Goal: Transaction & Acquisition: Obtain resource

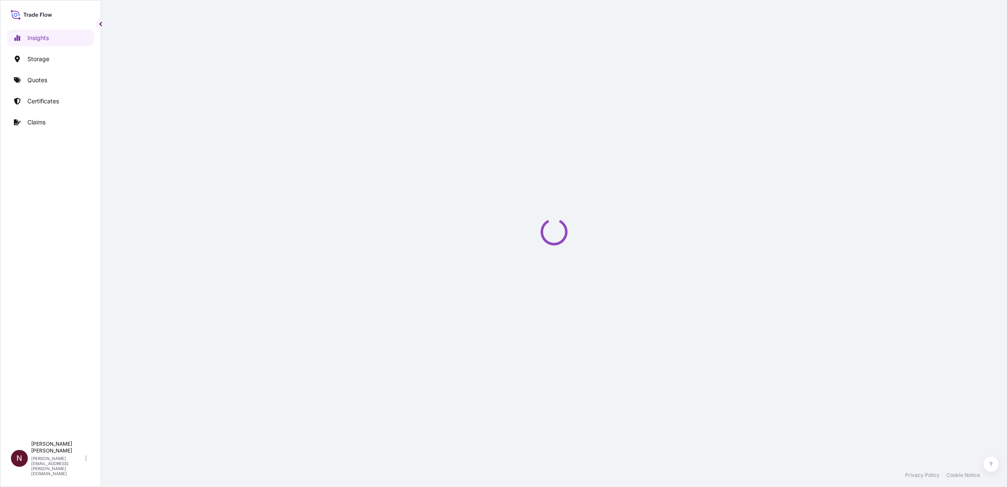
select select "2025"
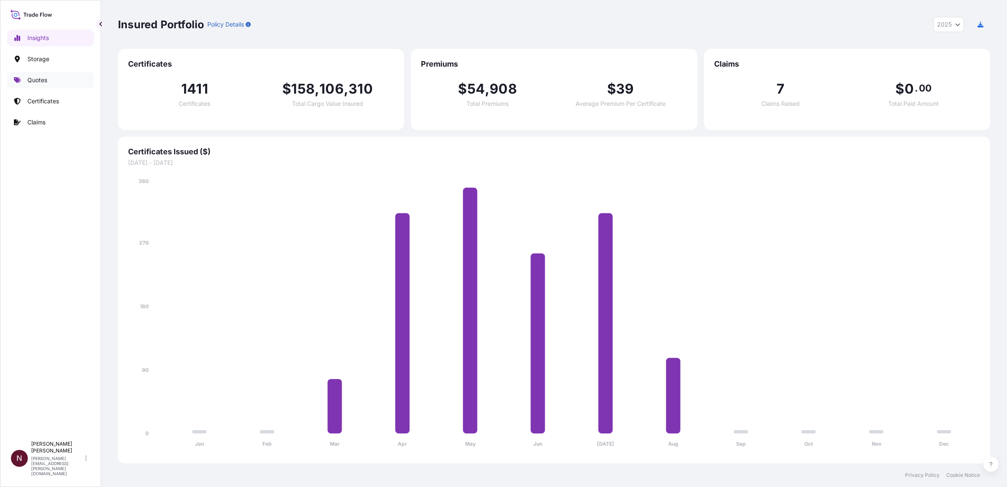
click at [48, 74] on link "Quotes" at bounding box center [50, 80] width 87 height 17
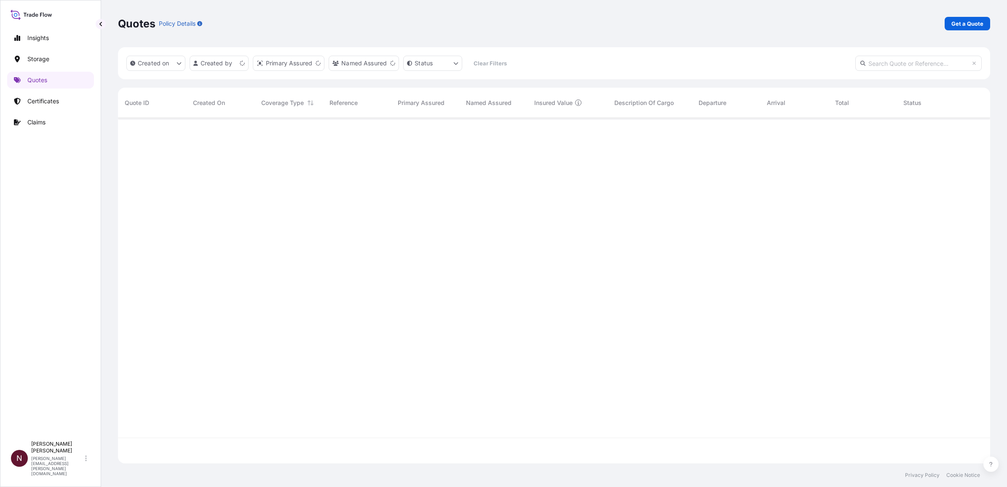
scroll to position [342, 864]
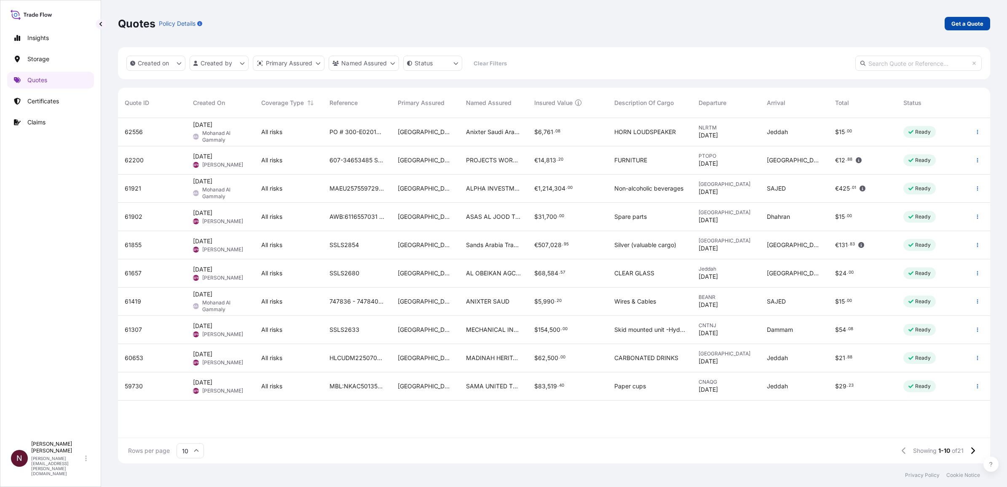
click at [958, 24] on p "Get a Quote" at bounding box center [968, 23] width 32 height 8
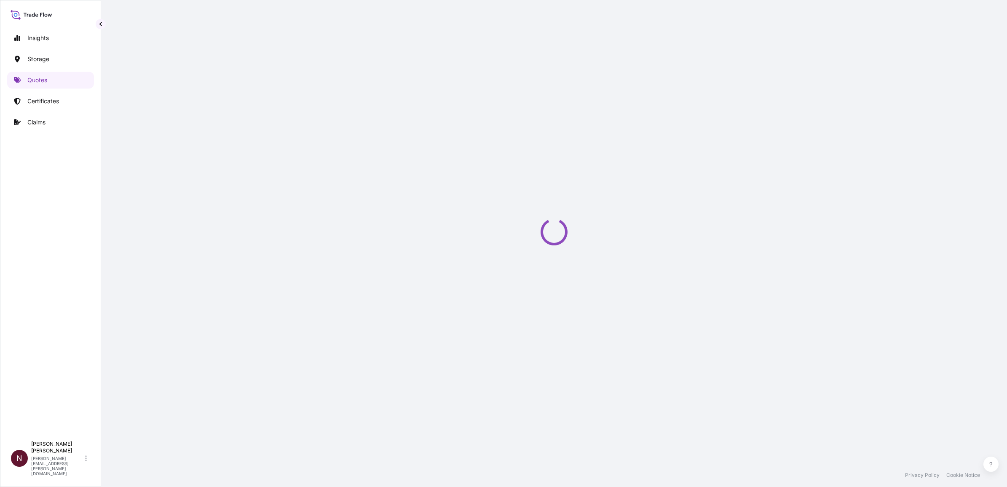
select select "Water"
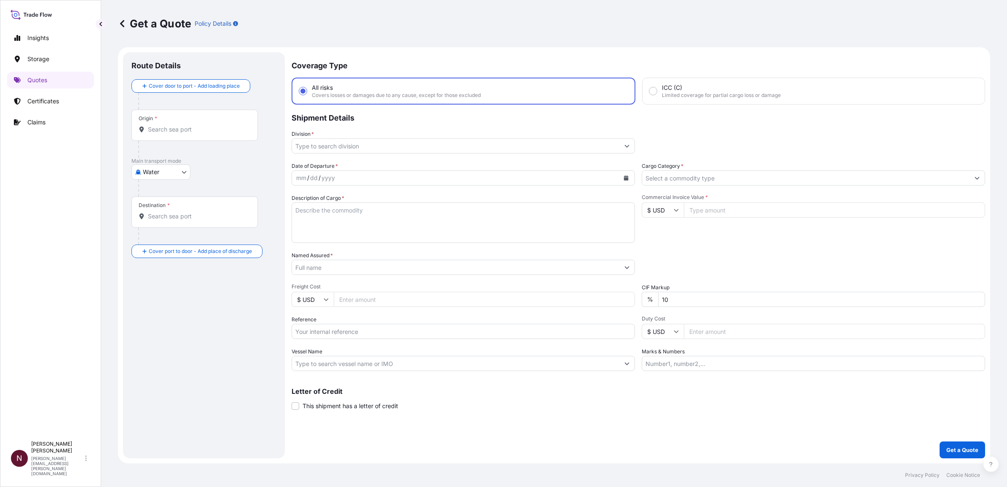
click at [331, 142] on input "Division *" at bounding box center [456, 145] width 328 height 15
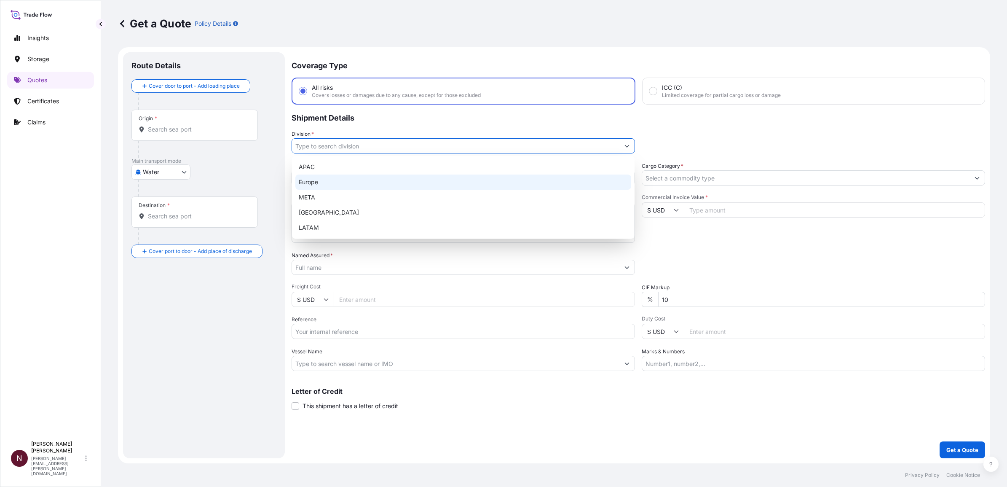
click at [315, 191] on div "META" at bounding box center [463, 197] width 336 height 15
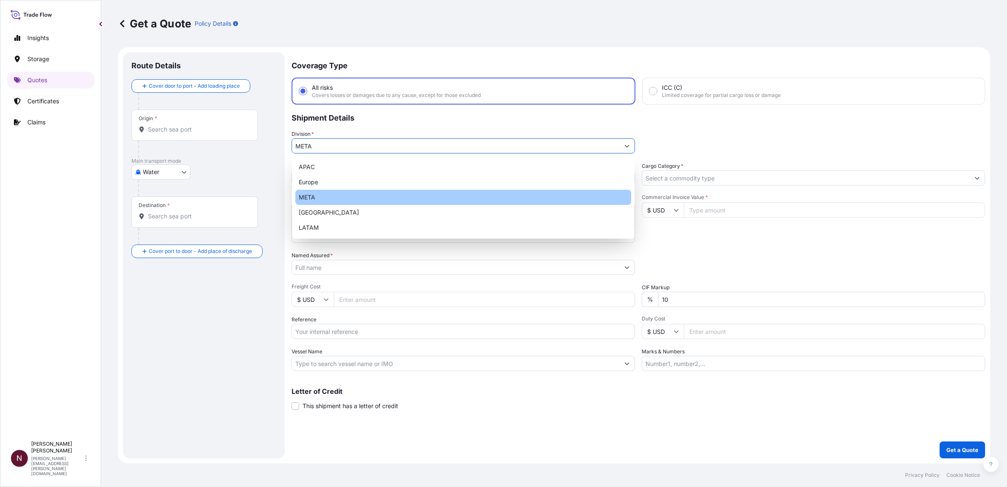
type input "META"
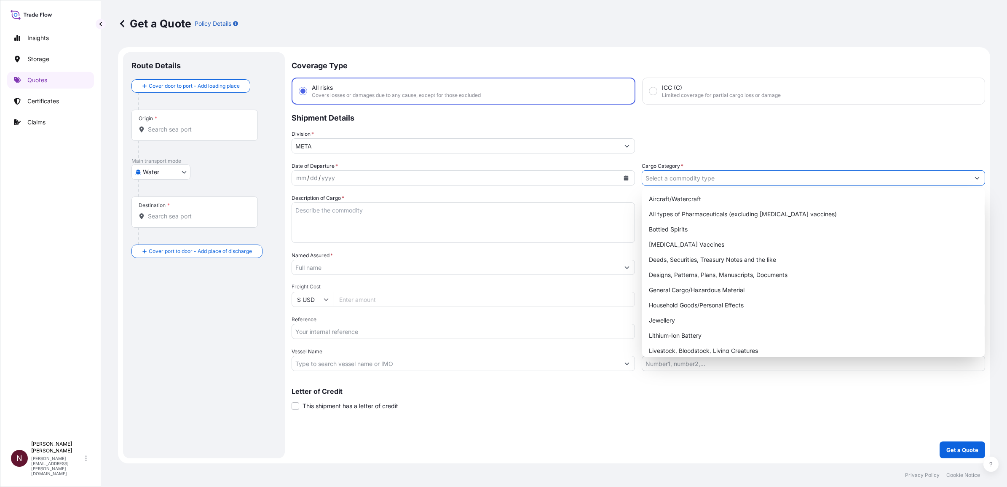
click at [675, 180] on input "Cargo Category *" at bounding box center [806, 177] width 328 height 15
click at [668, 180] on input "Cargo Category *" at bounding box center [806, 177] width 328 height 15
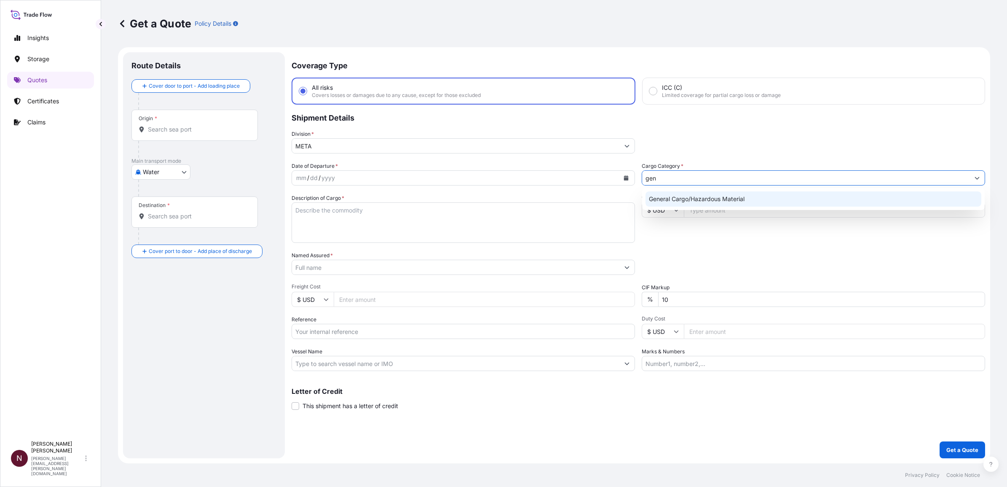
click at [686, 195] on div "General Cargo/Hazardous Material" at bounding box center [814, 198] width 336 height 15
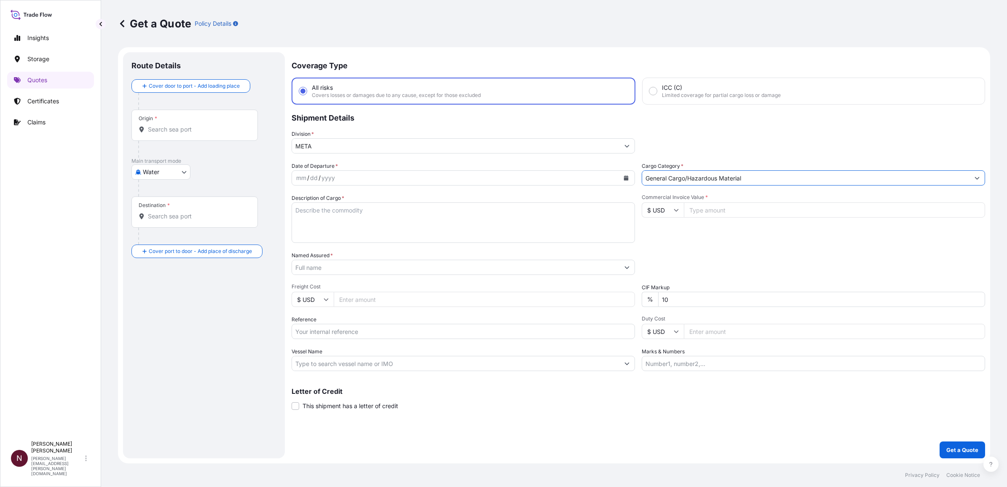
type input "General Cargo/Hazardous Material"
click at [416, 220] on textarea "Description of Cargo *" at bounding box center [464, 222] width 344 height 40
click at [365, 222] on textarea "Description of Cargo *" at bounding box center [464, 222] width 344 height 40
paste textarea "VENUE GO R5 WXB"
type textarea "VENUE GO R5 WXB"
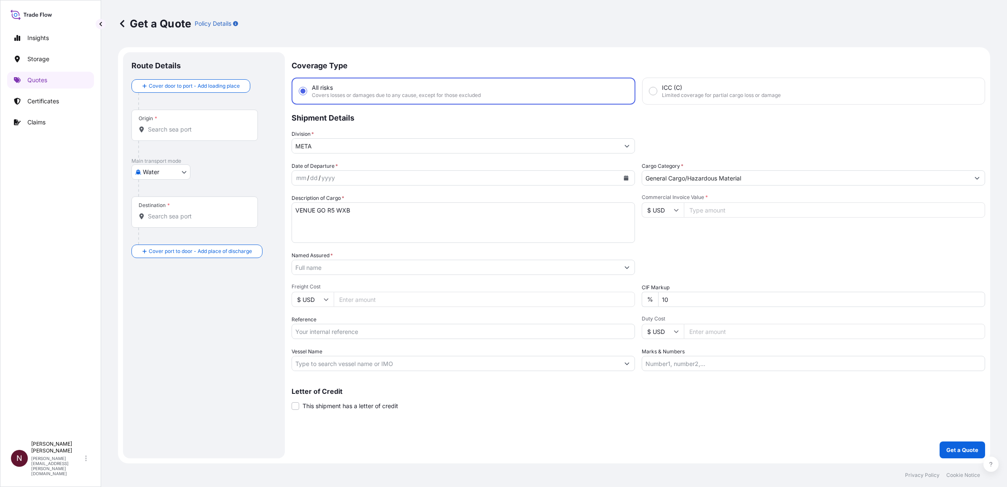
click at [183, 137] on div "Origin *" at bounding box center [195, 125] width 126 height 31
click at [183, 134] on input "Origin *" at bounding box center [197, 129] width 99 height 8
click at [159, 172] on body "0 options available. Insights Storage Quotes Certificates Claims N [PERSON_NAME…" at bounding box center [503, 243] width 1007 height 487
click at [162, 220] on span "Inland" at bounding box center [156, 224] width 17 height 8
select select "Inland"
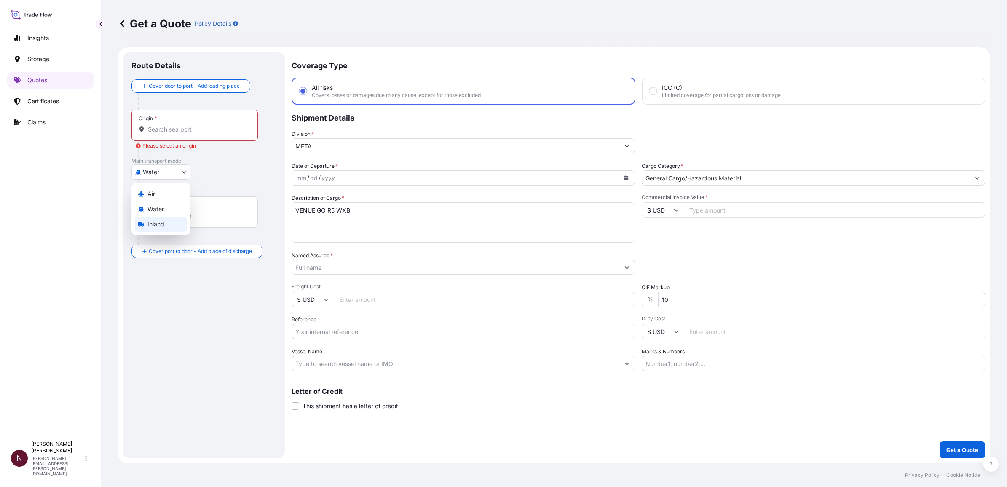
click at [162, 220] on span "Inland" at bounding box center [156, 224] width 17 height 8
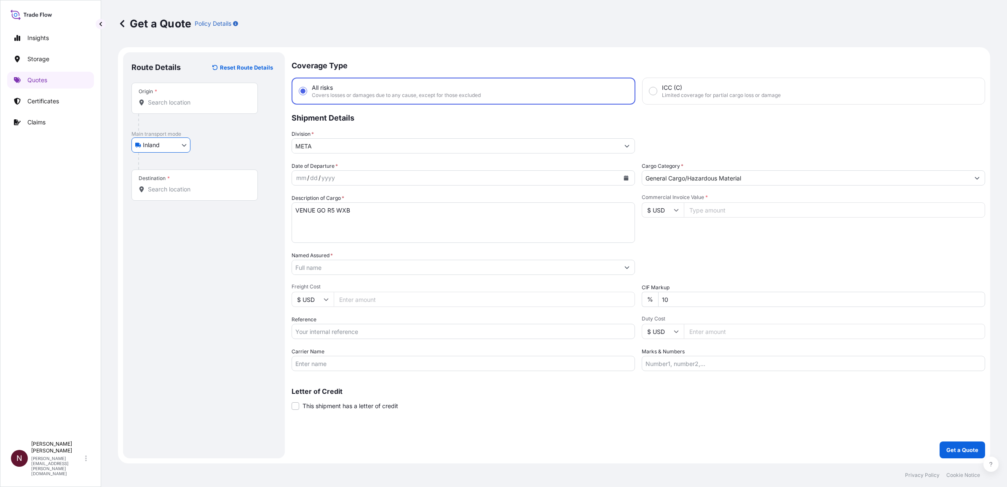
click at [164, 111] on div "Origin *" at bounding box center [195, 98] width 126 height 31
click at [164, 107] on input "Origin *" at bounding box center [197, 102] width 99 height 8
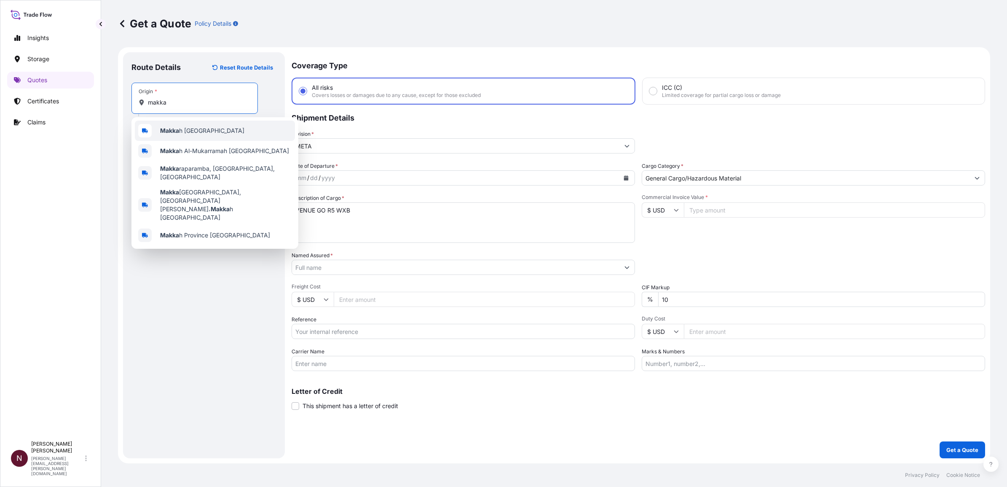
click at [167, 135] on div "Makka h [GEOGRAPHIC_DATA]" at bounding box center [215, 131] width 160 height 20
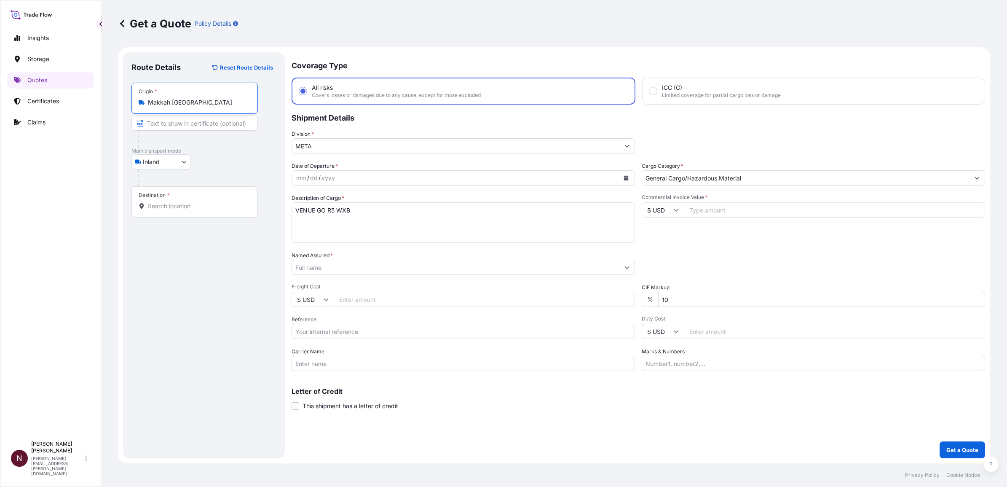
type input "Makkah [GEOGRAPHIC_DATA]"
click at [164, 215] on div "Destination *" at bounding box center [195, 201] width 126 height 31
click at [164, 210] on input "Destination *" at bounding box center [197, 206] width 99 height 8
click at [187, 210] on input "Destination * Please select a destination" at bounding box center [197, 206] width 99 height 8
paste input "[PERSON_NAME] Med City Makkah"
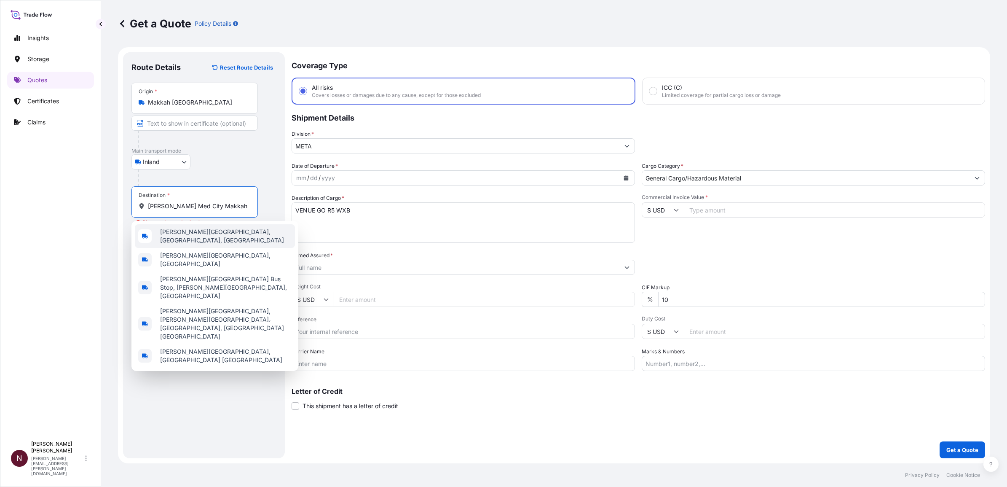
click at [247, 214] on div "Destination * [PERSON_NAME][GEOGRAPHIC_DATA] Makkah" at bounding box center [195, 201] width 126 height 31
click at [247, 210] on input "[PERSON_NAME] Med City Makkah" at bounding box center [197, 206] width 99 height 8
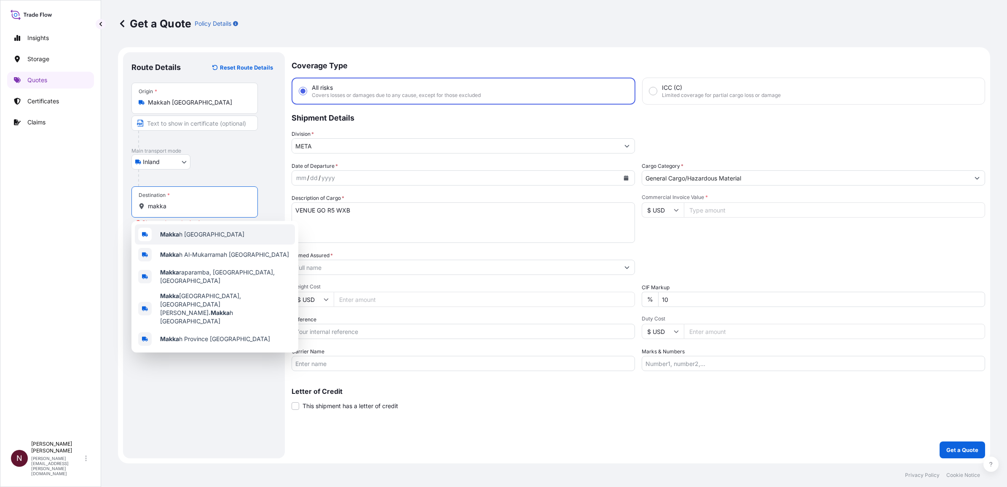
click at [186, 236] on span "Makka h [GEOGRAPHIC_DATA]" at bounding box center [202, 234] width 84 height 8
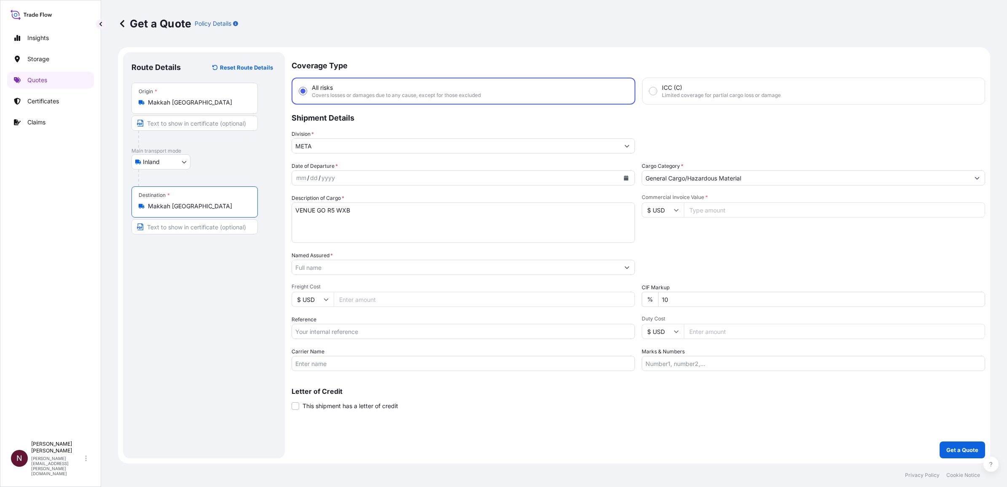
type input "Makkah [GEOGRAPHIC_DATA]"
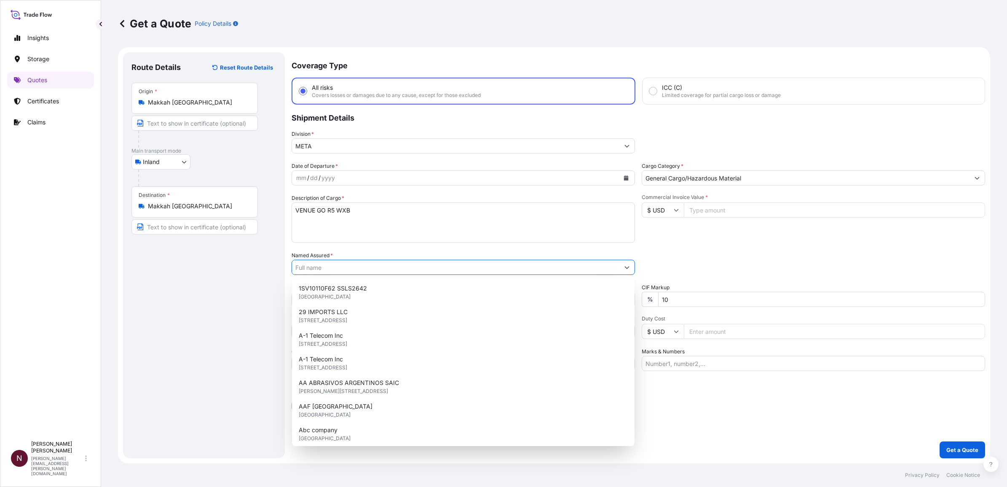
click at [341, 271] on input "Named Assured *" at bounding box center [456, 267] width 328 height 15
click at [341, 268] on input "Named Assured *" at bounding box center [456, 267] width 328 height 15
paste input "ASCEND SOLUTIONS LIMITED"
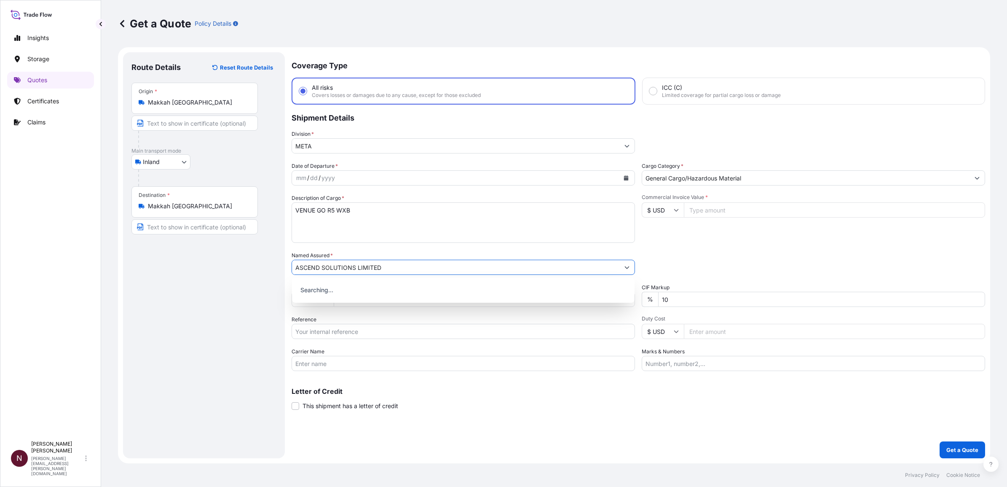
type input "ASCEND SOLUTIONS LIMITED"
click at [957, 280] on div "Date of Departure * mm / dd / yyyy Cargo Category * General Cargo/Hazardous Mat…" at bounding box center [639, 266] width 694 height 209
drag, startPoint x: 671, startPoint y: 300, endPoint x: 629, endPoint y: 298, distance: 41.4
click at [629, 298] on div "Date of Departure * mm / dd / yyyy Cargo Category * General Cargo/Hazardous Mat…" at bounding box center [639, 266] width 694 height 209
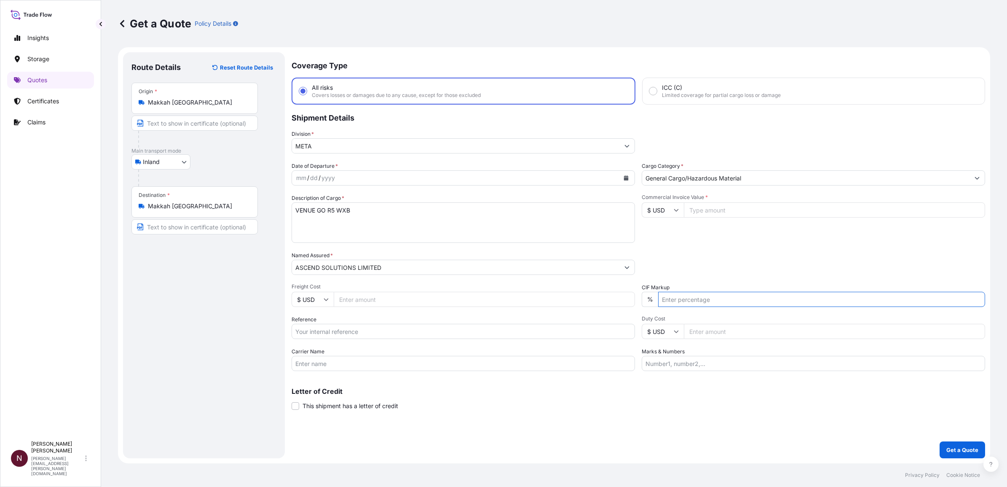
type input "10"
click at [663, 211] on input "$ USD" at bounding box center [663, 209] width 42 height 15
click at [652, 160] on div "﷼ SAR" at bounding box center [662, 152] width 35 height 16
type input "﷼ SAR"
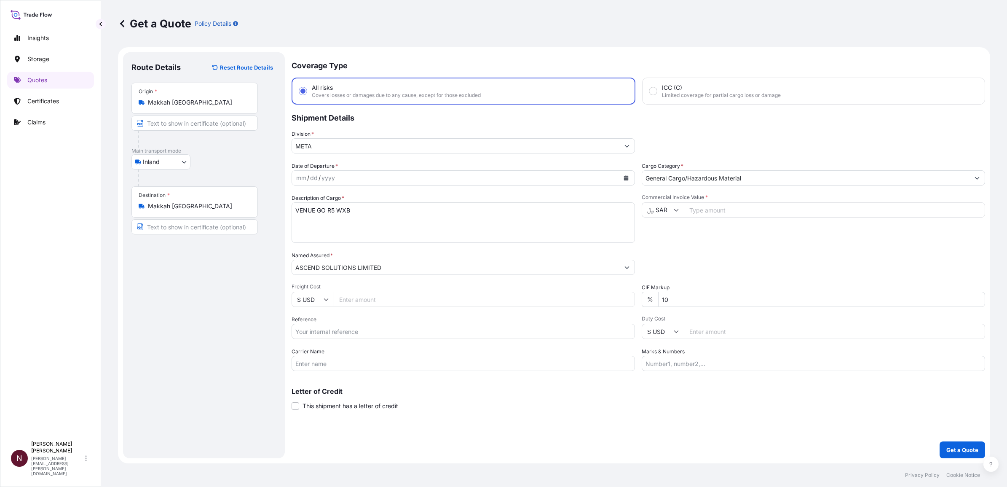
click at [700, 211] on input "Commercial Invoice Value *" at bounding box center [834, 209] width 301 height 15
drag, startPoint x: 682, startPoint y: 296, endPoint x: 624, endPoint y: 295, distance: 58.2
click at [624, 295] on div "Date of Departure * mm / dd / yyyy Cargo Category * General Cargo/Hazardous Mat…" at bounding box center [639, 266] width 694 height 209
type input "10"
click at [723, 204] on input "Commercial Invoice Value *" at bounding box center [834, 209] width 301 height 15
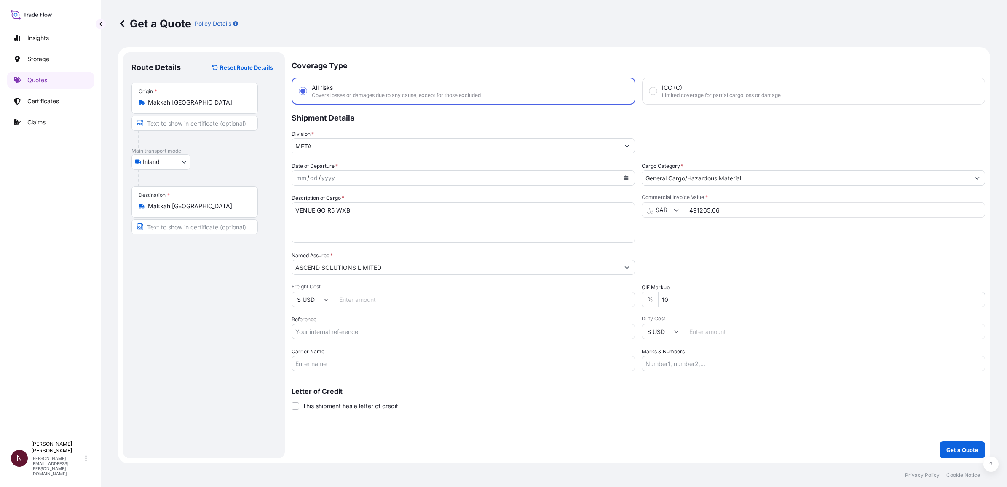
type input "491265.06"
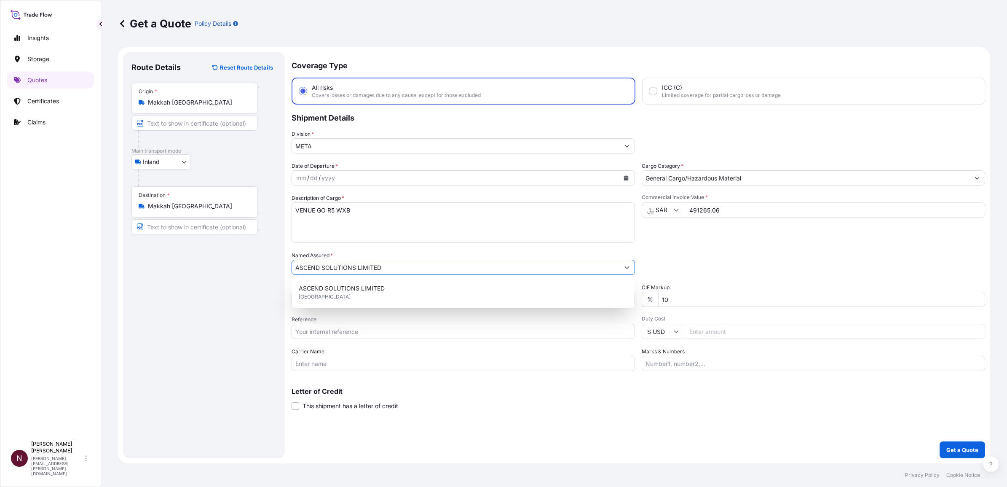
click at [706, 363] on input "Marks & Numbers" at bounding box center [814, 363] width 344 height 15
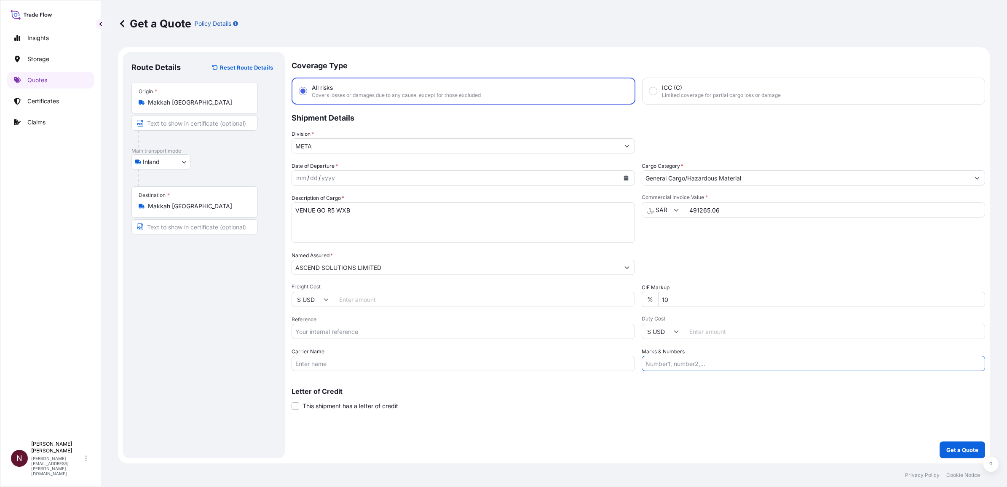
click at [330, 332] on input "Reference" at bounding box center [464, 331] width 344 height 15
click at [311, 330] on input "Reference" at bounding box center [464, 331] width 344 height 15
paste input "SO 1001382, 1001384"
type input "SO 1001382, 1001384"
click at [972, 454] on button "Get a Quote" at bounding box center [963, 449] width 46 height 17
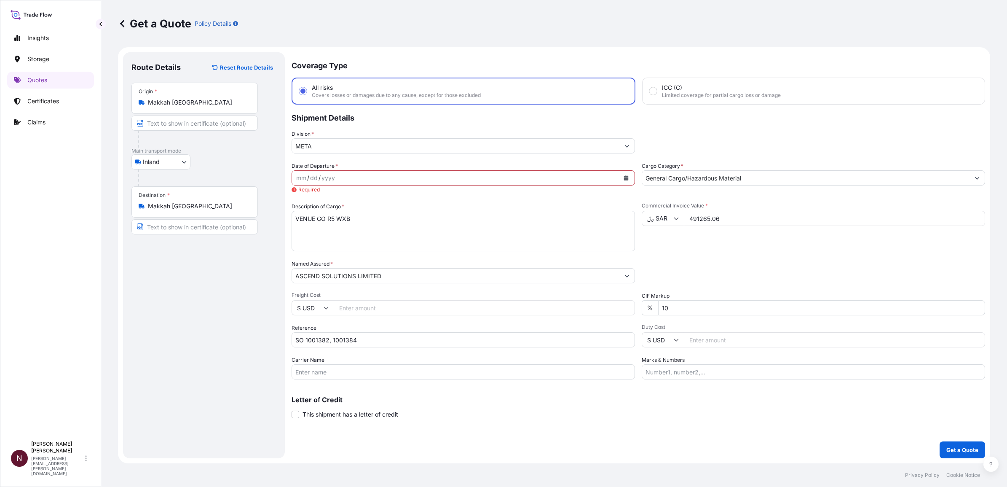
click at [315, 181] on div "dd" at bounding box center [313, 178] width 9 height 10
click at [626, 175] on icon "Calendar" at bounding box center [626, 177] width 5 height 5
click at [354, 263] on div "13" at bounding box center [354, 264] width 15 height 15
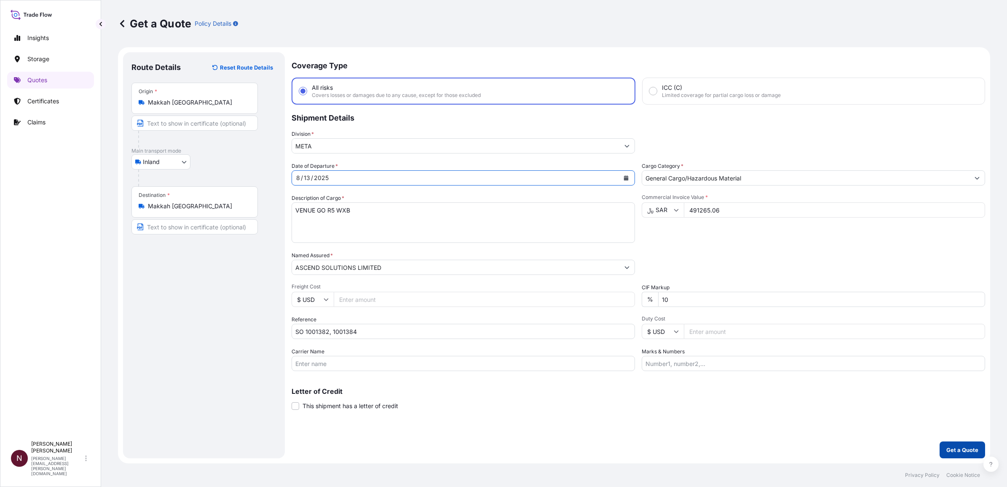
click at [966, 447] on p "Get a Quote" at bounding box center [963, 450] width 32 height 8
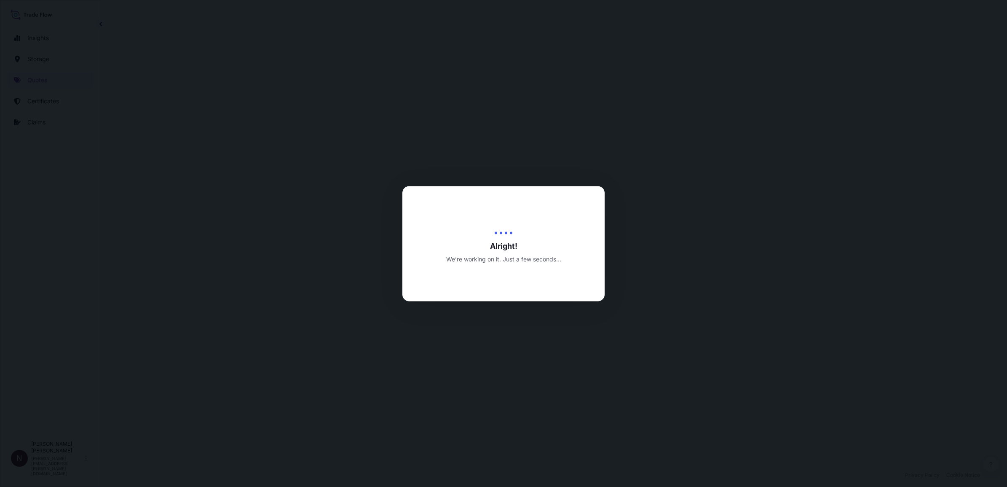
select select "Inland"
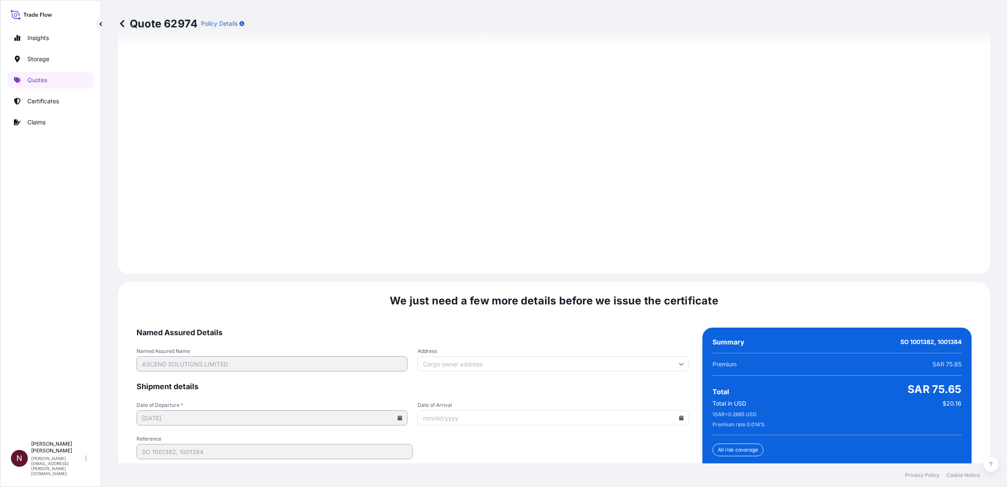
scroll to position [1145, 0]
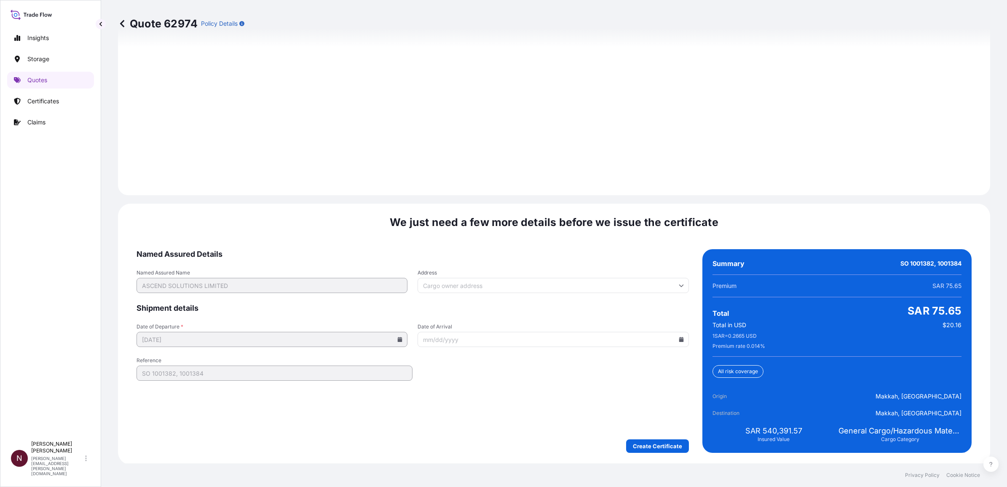
click at [551, 441] on div "Create Certificate" at bounding box center [413, 445] width 553 height 13
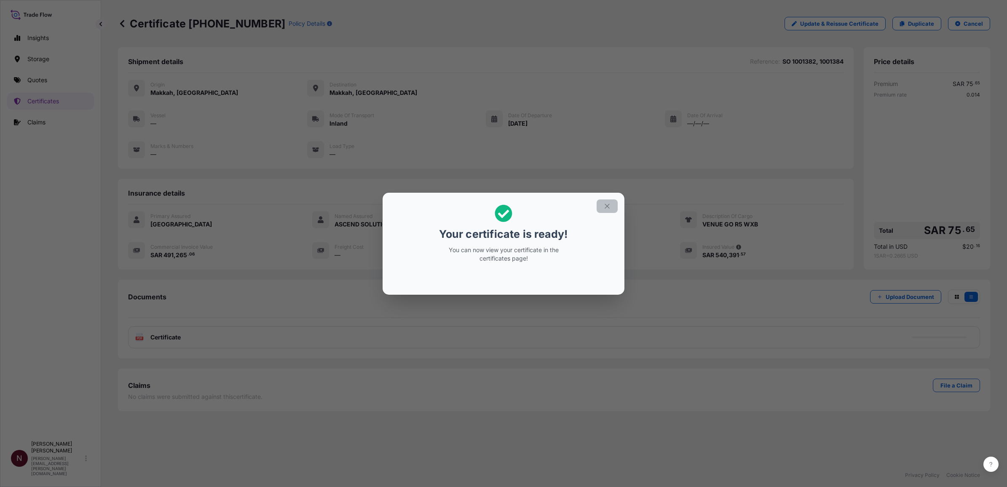
click at [607, 203] on icon "button" at bounding box center [608, 206] width 8 height 8
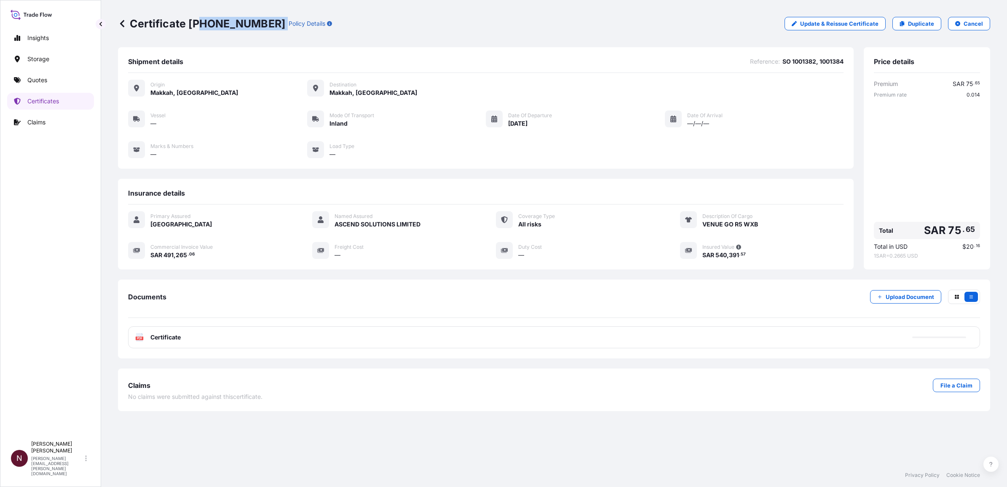
drag, startPoint x: 260, startPoint y: 23, endPoint x: 199, endPoint y: 27, distance: 61.7
click at [199, 27] on div "Certificate [PHONE_NUMBER] Policy Details" at bounding box center [225, 23] width 214 height 13
drag, startPoint x: 199, startPoint y: 27, endPoint x: 188, endPoint y: 22, distance: 12.3
click at [186, 22] on p "Certificate [PHONE_NUMBER]" at bounding box center [201, 23] width 167 height 13
drag, startPoint x: 188, startPoint y: 22, endPoint x: 260, endPoint y: 21, distance: 71.2
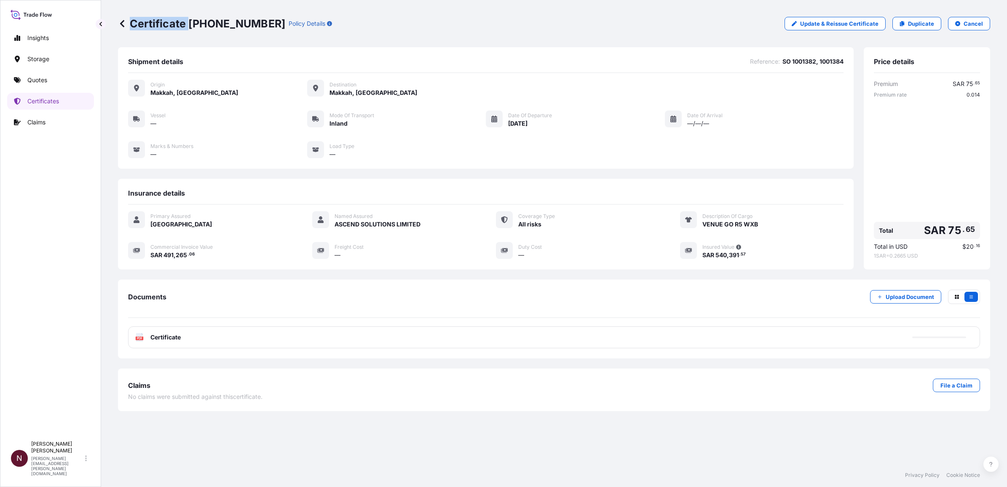
click at [260, 21] on div "Certificate [PHONE_NUMBER] Policy Details" at bounding box center [225, 23] width 214 height 13
drag, startPoint x: 260, startPoint y: 21, endPoint x: 203, endPoint y: 21, distance: 56.5
click at [213, 24] on p "Certificate [PHONE_NUMBER]" at bounding box center [201, 23] width 167 height 13
click at [201, 21] on p "Certificate [PHONE_NUMBER]" at bounding box center [201, 23] width 167 height 13
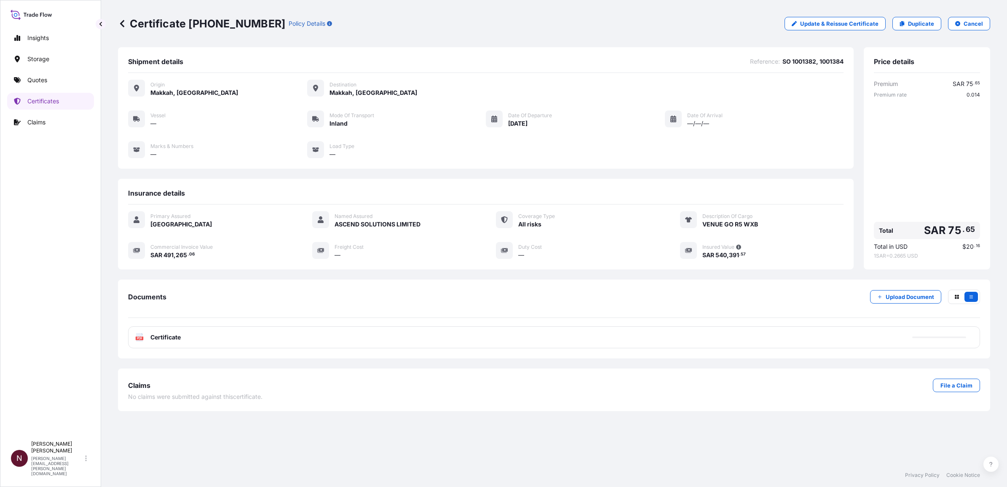
drag, startPoint x: 201, startPoint y: 21, endPoint x: 255, endPoint y: 22, distance: 54.8
click at [254, 19] on p "Certificate [PHONE_NUMBER]" at bounding box center [201, 23] width 167 height 13
drag, startPoint x: 258, startPoint y: 24, endPoint x: 190, endPoint y: 26, distance: 68.3
click at [190, 26] on p "Certificate [PHONE_NUMBER]" at bounding box center [201, 23] width 167 height 13
copy p "[PHONE_NUMBER]"
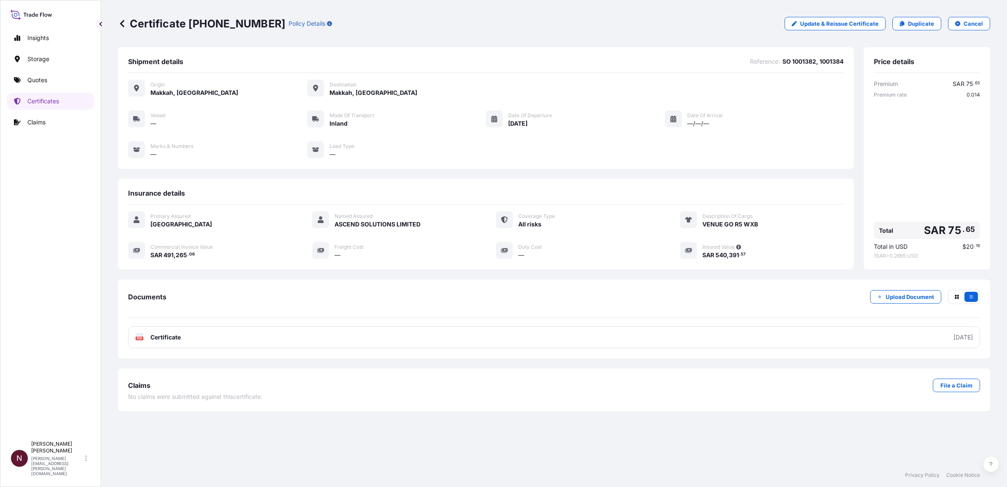
click at [716, 255] on span "540" at bounding box center [721, 255] width 11 height 6
drag, startPoint x: 693, startPoint y: 254, endPoint x: 738, endPoint y: 254, distance: 45.1
click at [738, 254] on div "Insured Value SAR 540 , 391 . 57" at bounding box center [762, 250] width 164 height 17
drag, startPoint x: 738, startPoint y: 254, endPoint x: 742, endPoint y: 258, distance: 4.8
click at [740, 255] on span "SAR 540 , 391 . 57" at bounding box center [725, 255] width 44 height 6
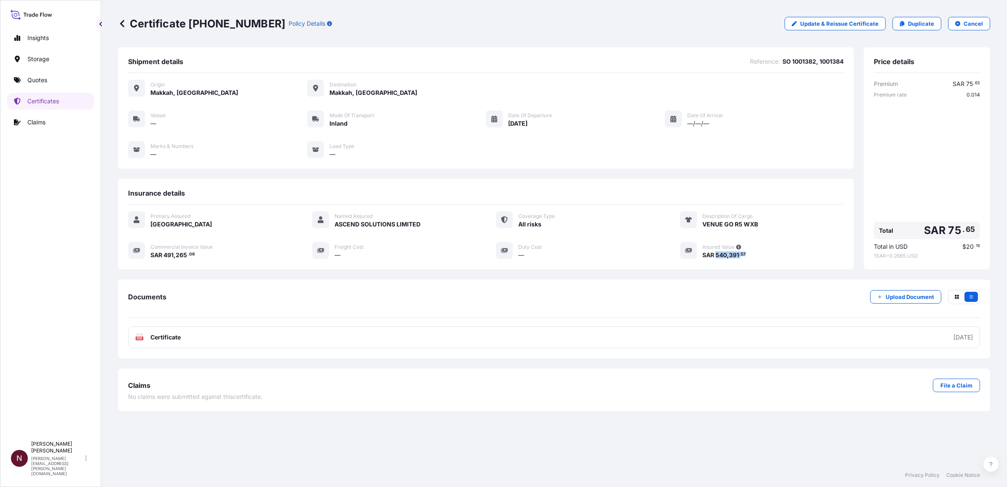
drag, startPoint x: 748, startPoint y: 252, endPoint x: 716, endPoint y: 254, distance: 32.5
click at [716, 254] on div "SAR 540 , 391 . 57" at bounding box center [774, 254] width 142 height 9
copy span "540 , 391 . 57"
click at [698, 468] on footer "Privacy Policy Cookie Notice" at bounding box center [554, 475] width 906 height 24
drag, startPoint x: 188, startPoint y: 24, endPoint x: 262, endPoint y: 22, distance: 74.6
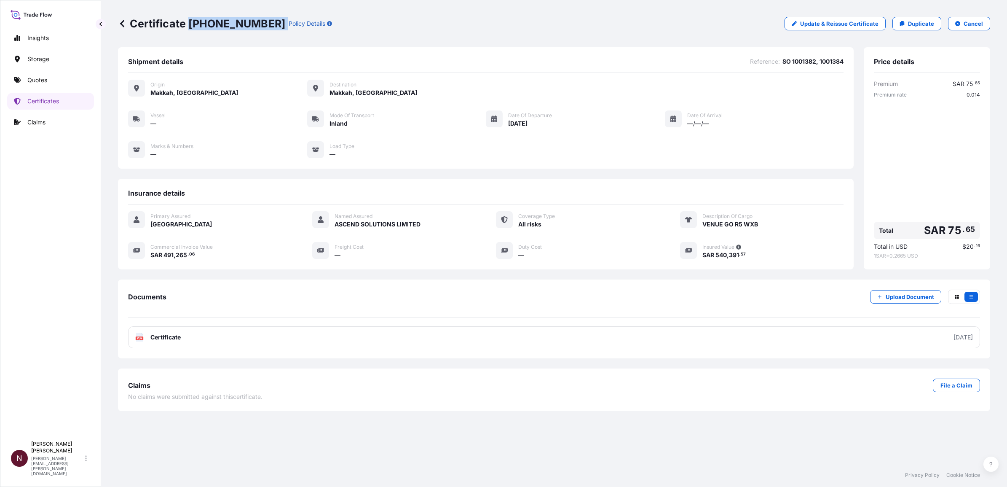
click at [262, 22] on div "Certificate [PHONE_NUMBER] Policy Details" at bounding box center [225, 23] width 214 height 13
copy p "[PHONE_NUMBER]"
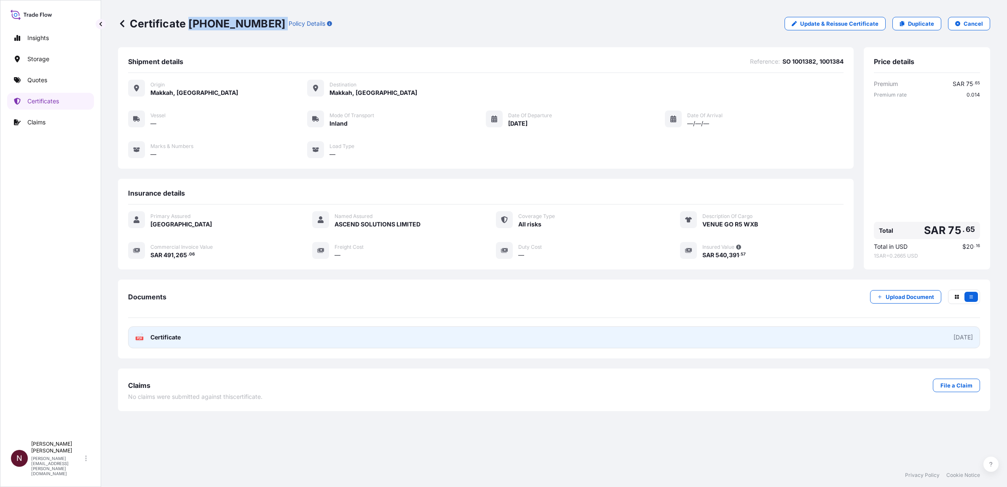
click at [960, 338] on div "[DATE]" at bounding box center [963, 337] width 19 height 8
